Goal: Information Seeking & Learning: Learn about a topic

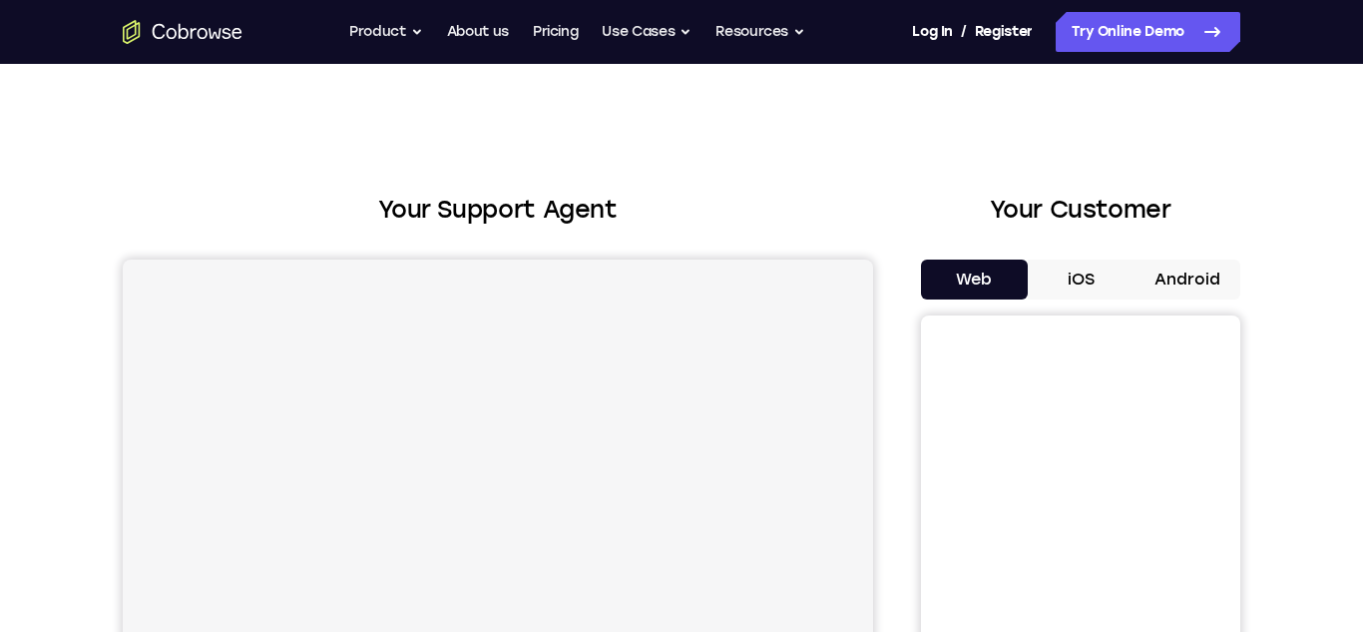
click at [1214, 270] on button "Android" at bounding box center [1186, 279] width 107 height 40
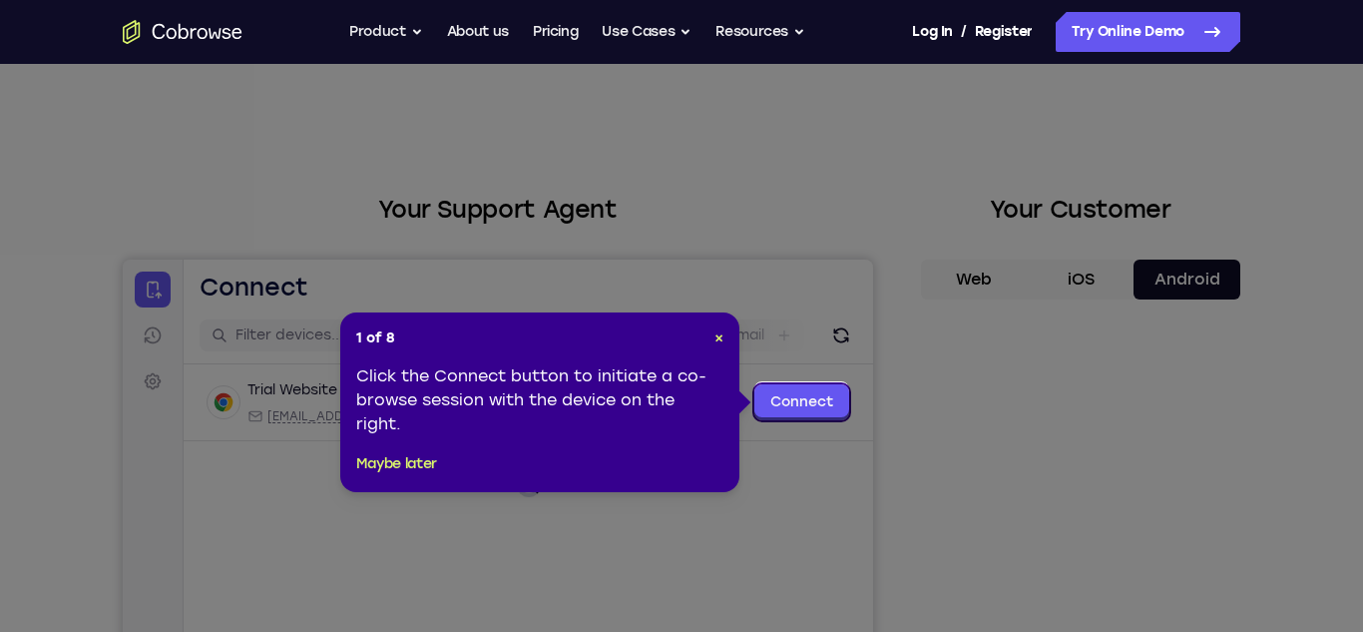
scroll to position [4, 0]
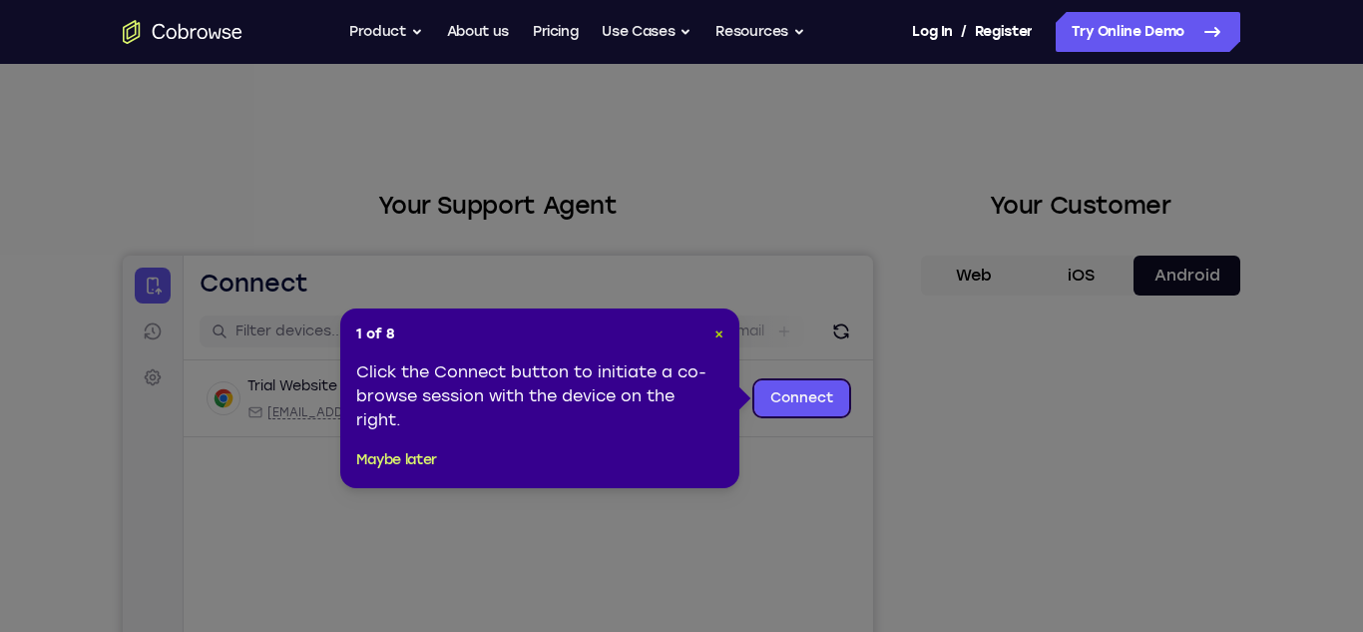
click at [715, 328] on span "×" at bounding box center [718, 333] width 9 height 17
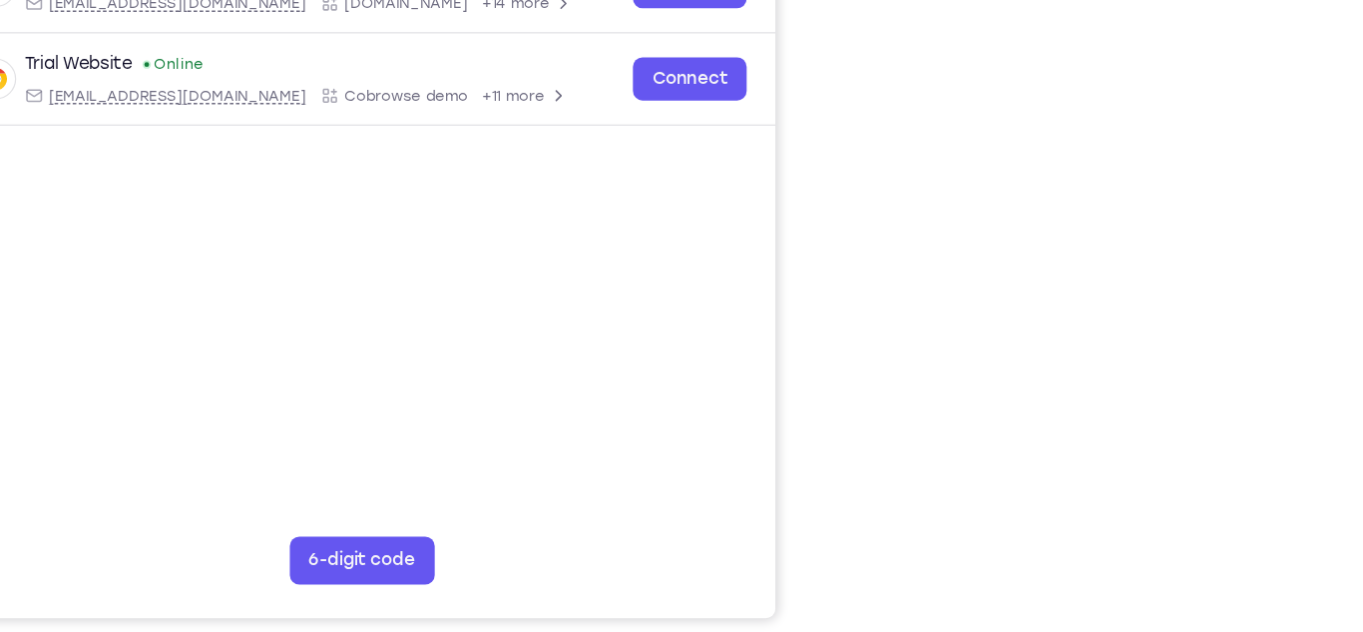
scroll to position [345, 0]
